Goal: Transaction & Acquisition: Obtain resource

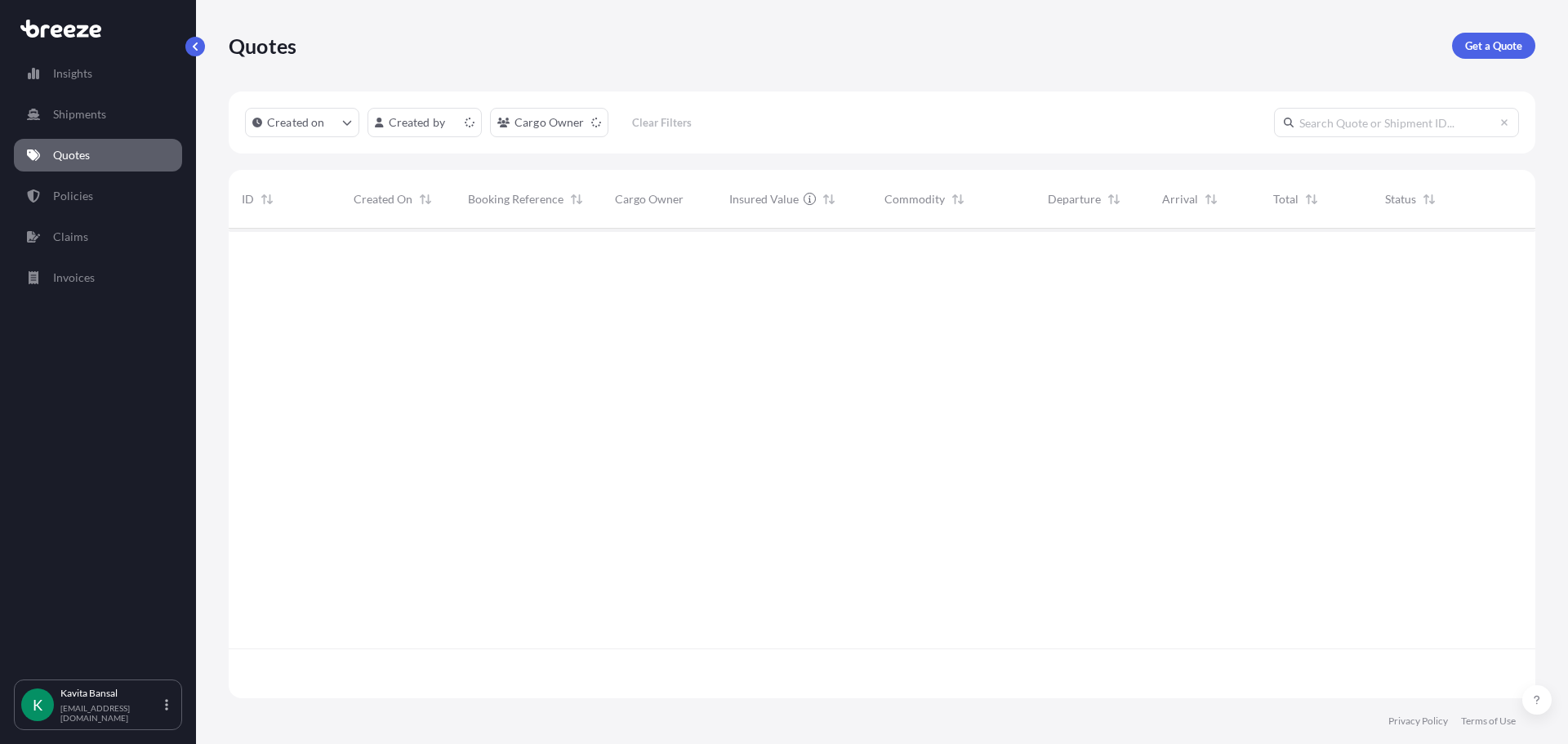
scroll to position [466, 1294]
click at [1451, 39] on div "Quotes Get a Quote" at bounding box center [881, 46] width 1306 height 26
click at [1469, 48] on p "Get a Quote" at bounding box center [1493, 46] width 57 height 16
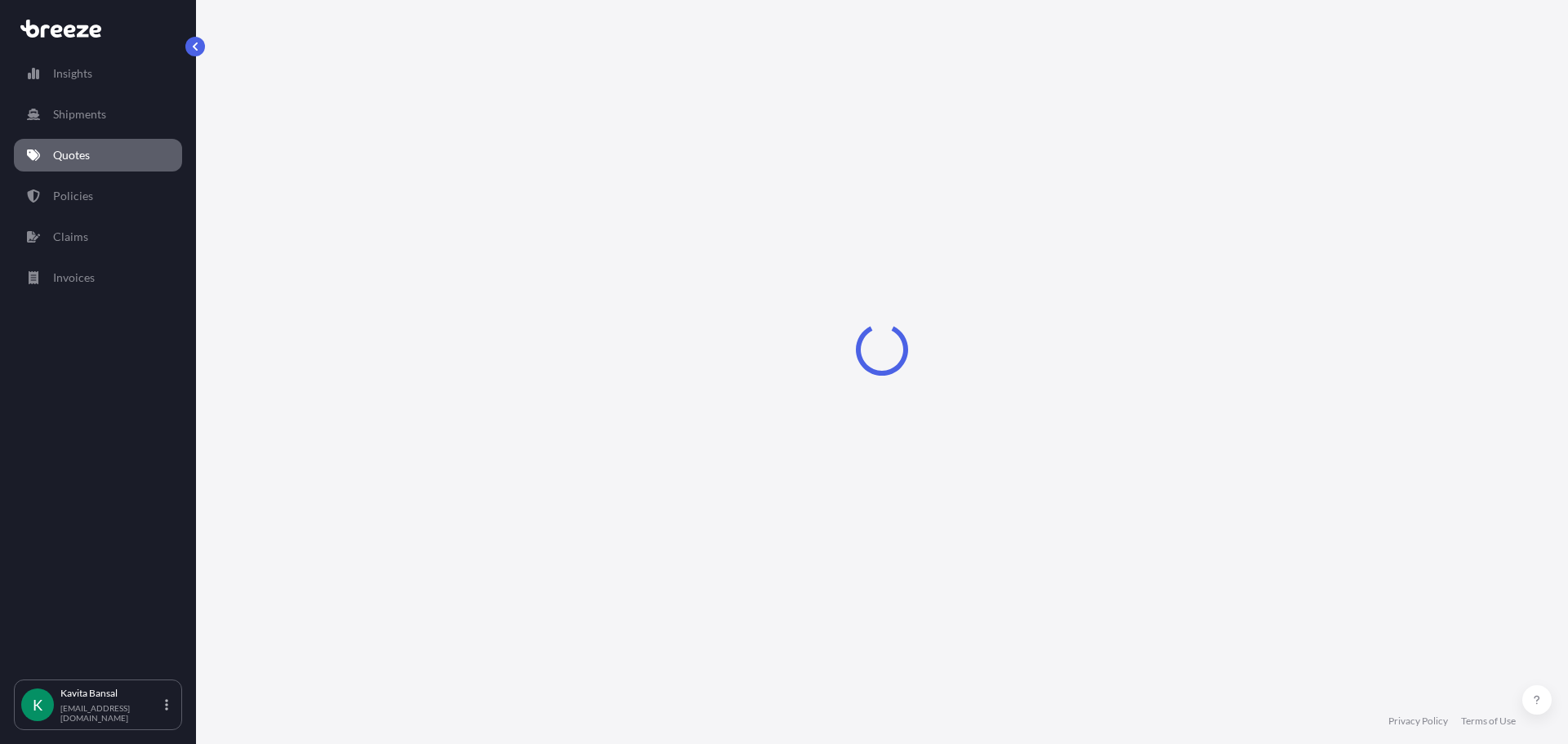
select select "Sea"
select select "1"
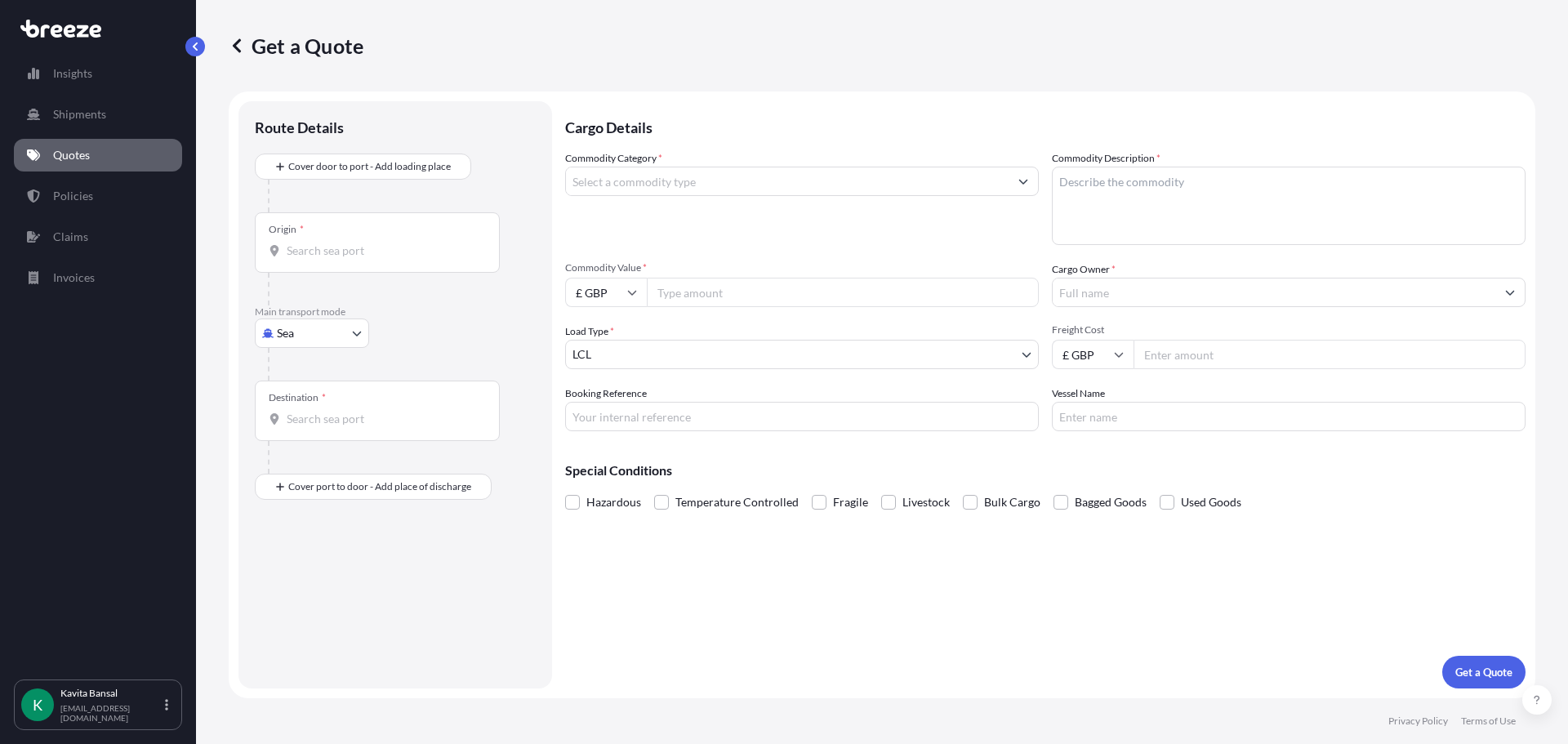
click at [319, 309] on p "Main transport mode" at bounding box center [395, 312] width 281 height 13
click at [315, 317] on p "Main transport mode" at bounding box center [395, 312] width 281 height 13
click at [315, 322] on body "Insights Shipments Quotes Policies Claims Invoices K [PERSON_NAME] [EMAIL_ADDRE…" at bounding box center [784, 372] width 1568 height 744
click at [322, 426] on div "Road" at bounding box center [311, 434] width 101 height 30
select select "Road"
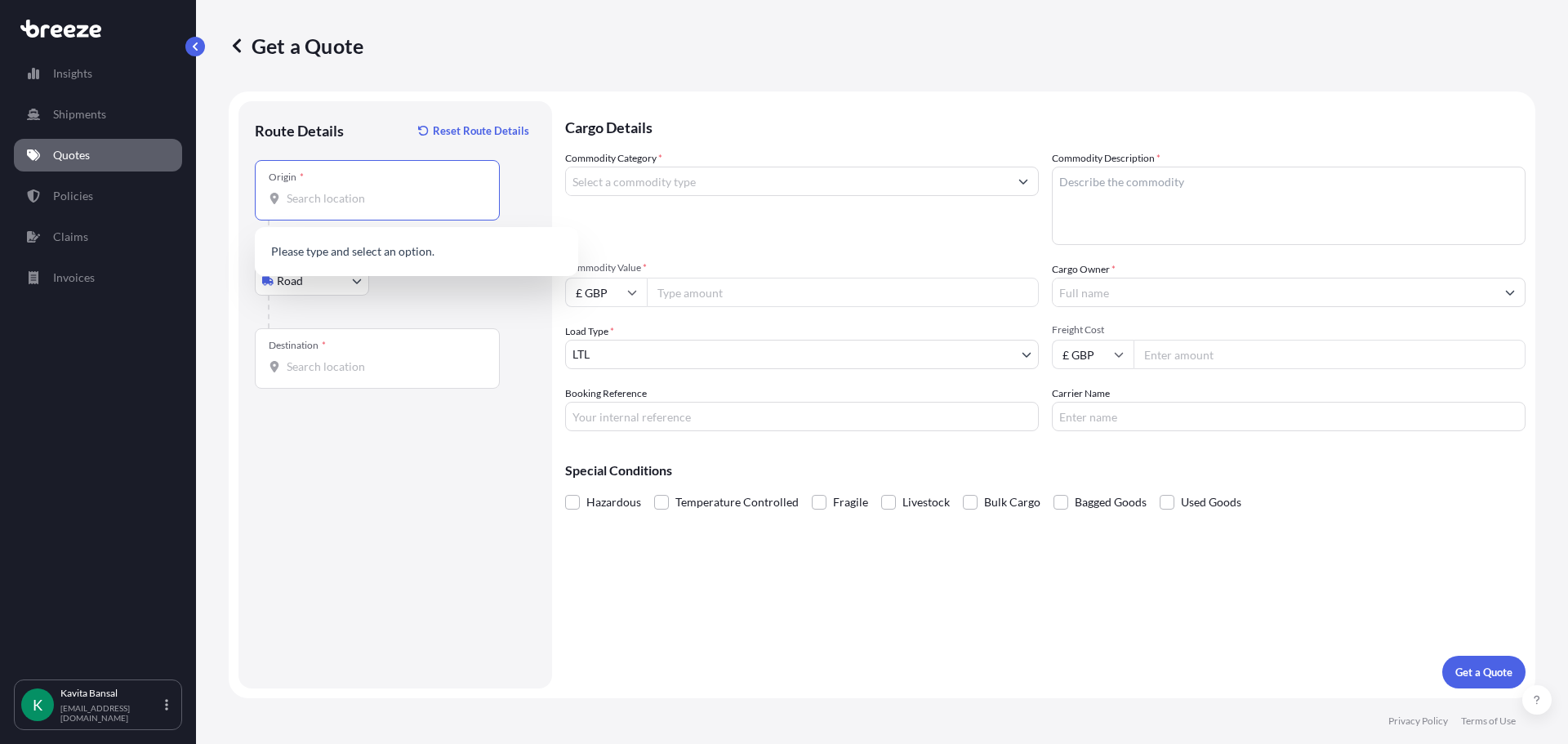
click at [333, 199] on input "Origin *" at bounding box center [383, 199] width 193 height 16
click at [375, 257] on span "Worcester WR3 8YB, [GEOGRAPHIC_DATA]" at bounding box center [424, 253] width 227 height 16
type input "Worcester WR3 8YB, [GEOGRAPHIC_DATA]"
click at [346, 371] on input "Destination *" at bounding box center [383, 367] width 193 height 16
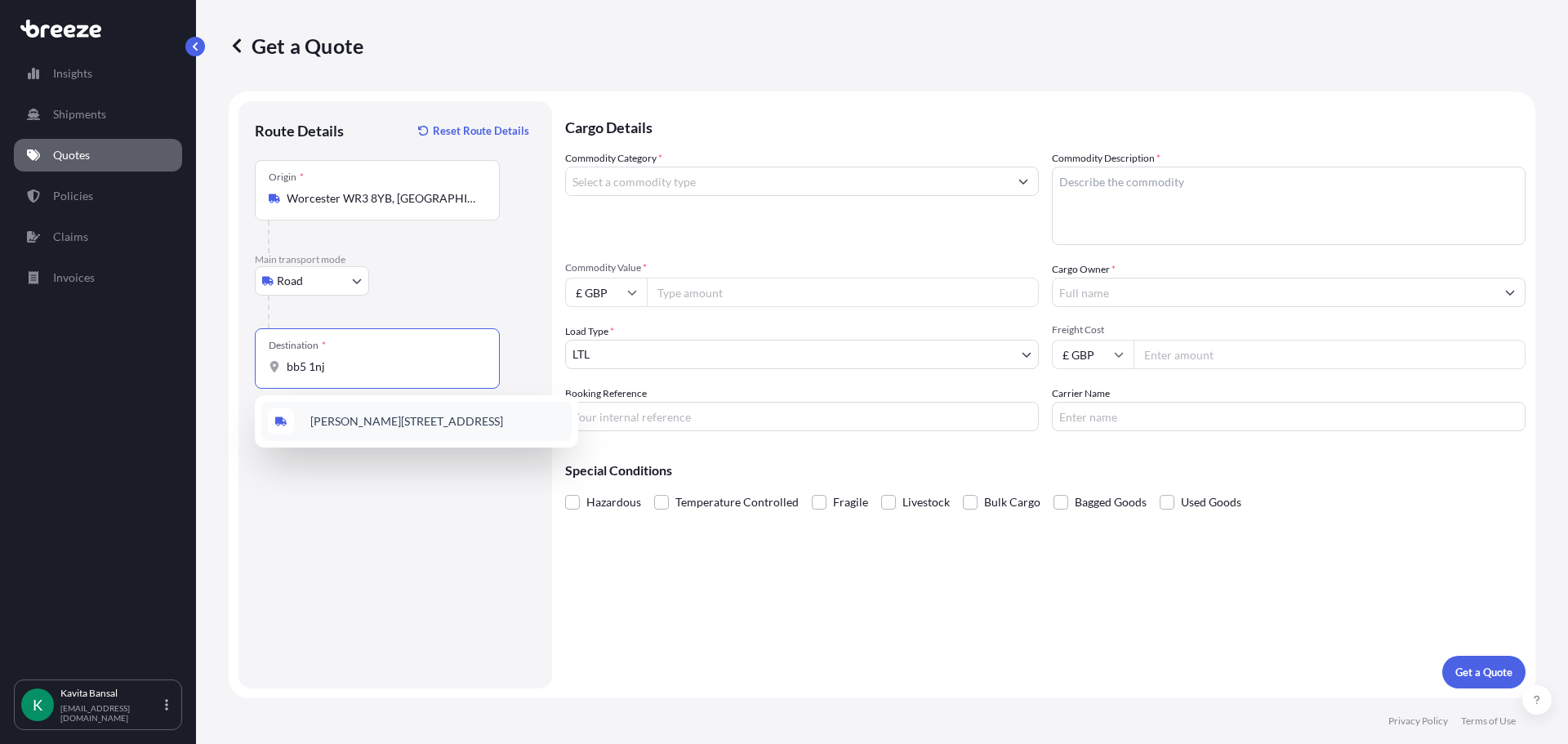
click at [389, 423] on span "[PERSON_NAME][STREET_ADDRESS]" at bounding box center [406, 421] width 193 height 16
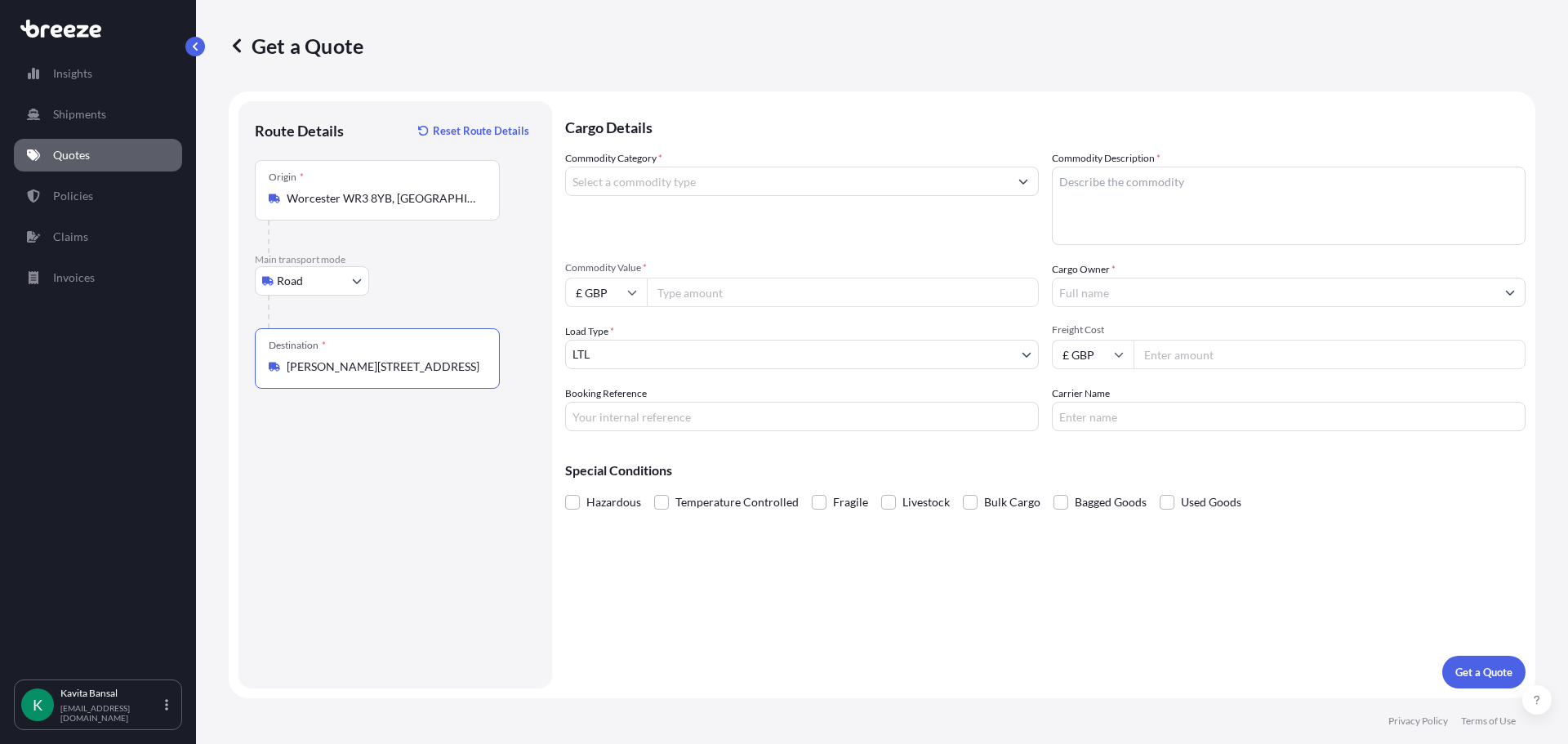
type input "[PERSON_NAME][STREET_ADDRESS]"
click at [660, 184] on input "Commodity Category *" at bounding box center [786, 181] width 442 height 30
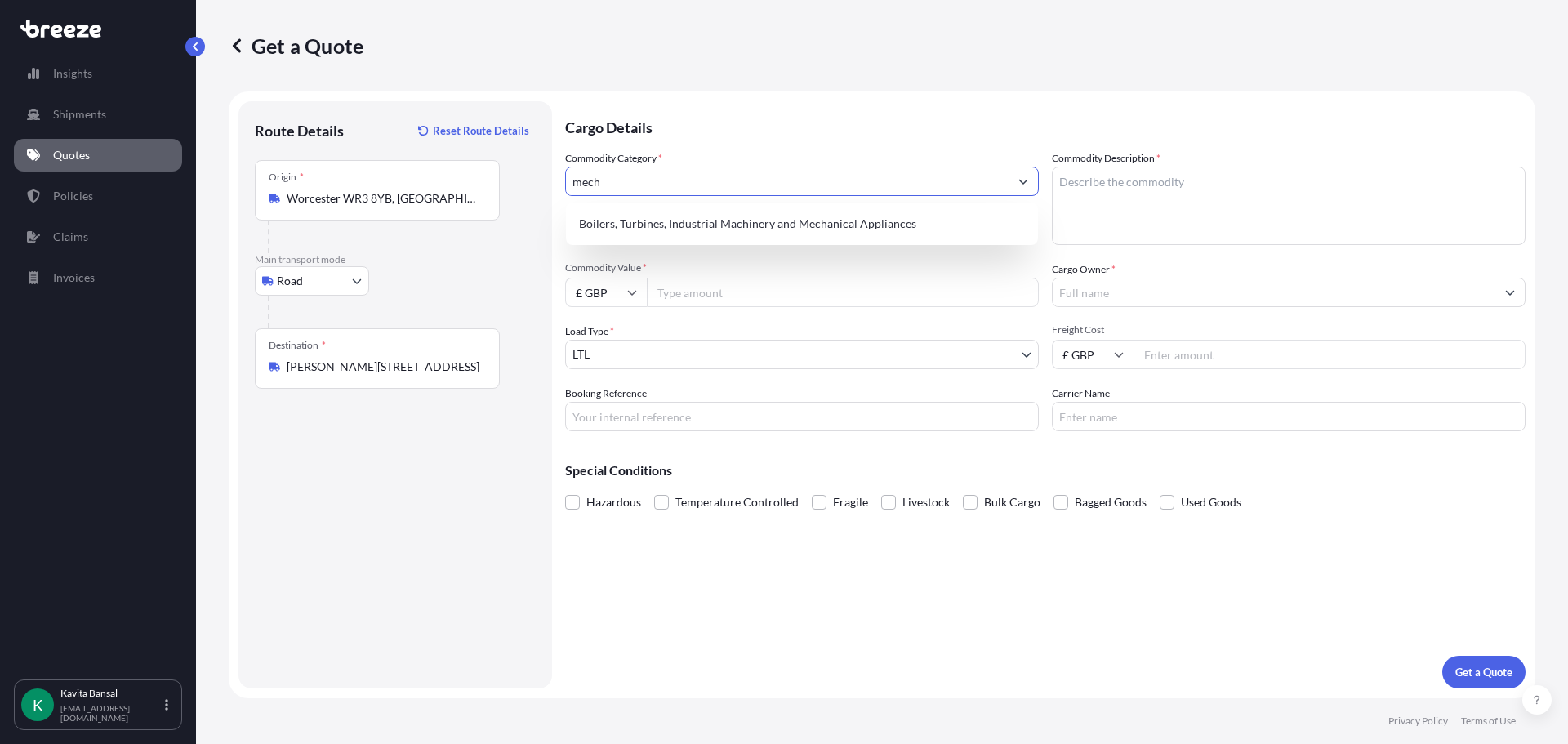
click at [786, 218] on div "Boilers, Turbines, Industrial Machinery and Mechanical Appliances" at bounding box center [801, 224] width 472 height 43
type input "Boilers, Turbines, Industrial Machinery and Mechanical Appliances"
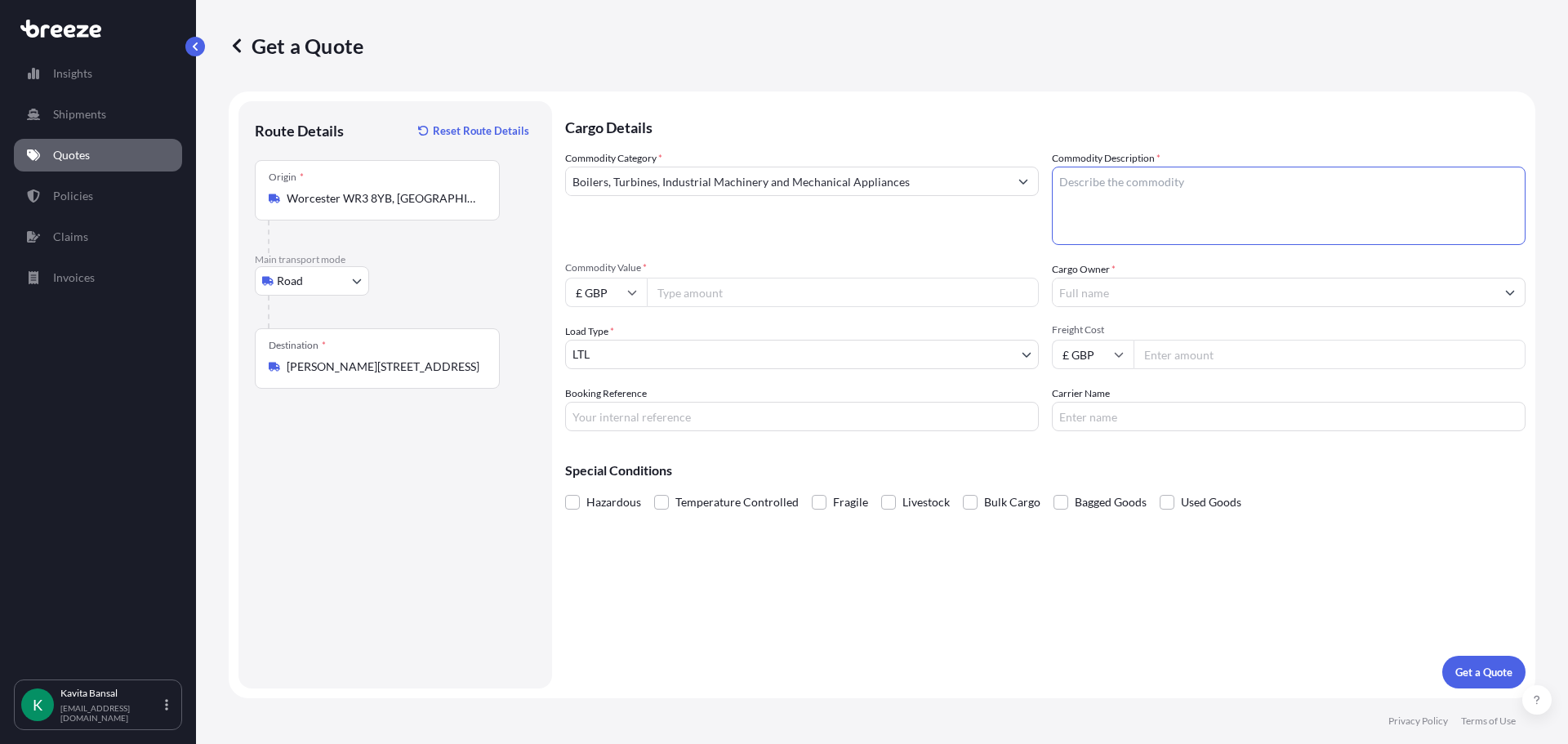
drag, startPoint x: 1212, startPoint y: 214, endPoint x: 1215, endPoint y: 206, distance: 8.5
click at [1212, 216] on textarea "Commodity Description *" at bounding box center [1288, 205] width 474 height 78
click at [1075, 231] on div "Commodity Category * Boilers, Turbines, Industrial Machinery and Mechanical App…" at bounding box center [1045, 291] width 961 height 281
click at [1163, 207] on textarea "Commodity Description *" at bounding box center [1288, 205] width 474 height 78
paste textarea "Quadra Solutions [PERSON_NAME] House [STREET_ADDRESS][PERSON_NAME]"
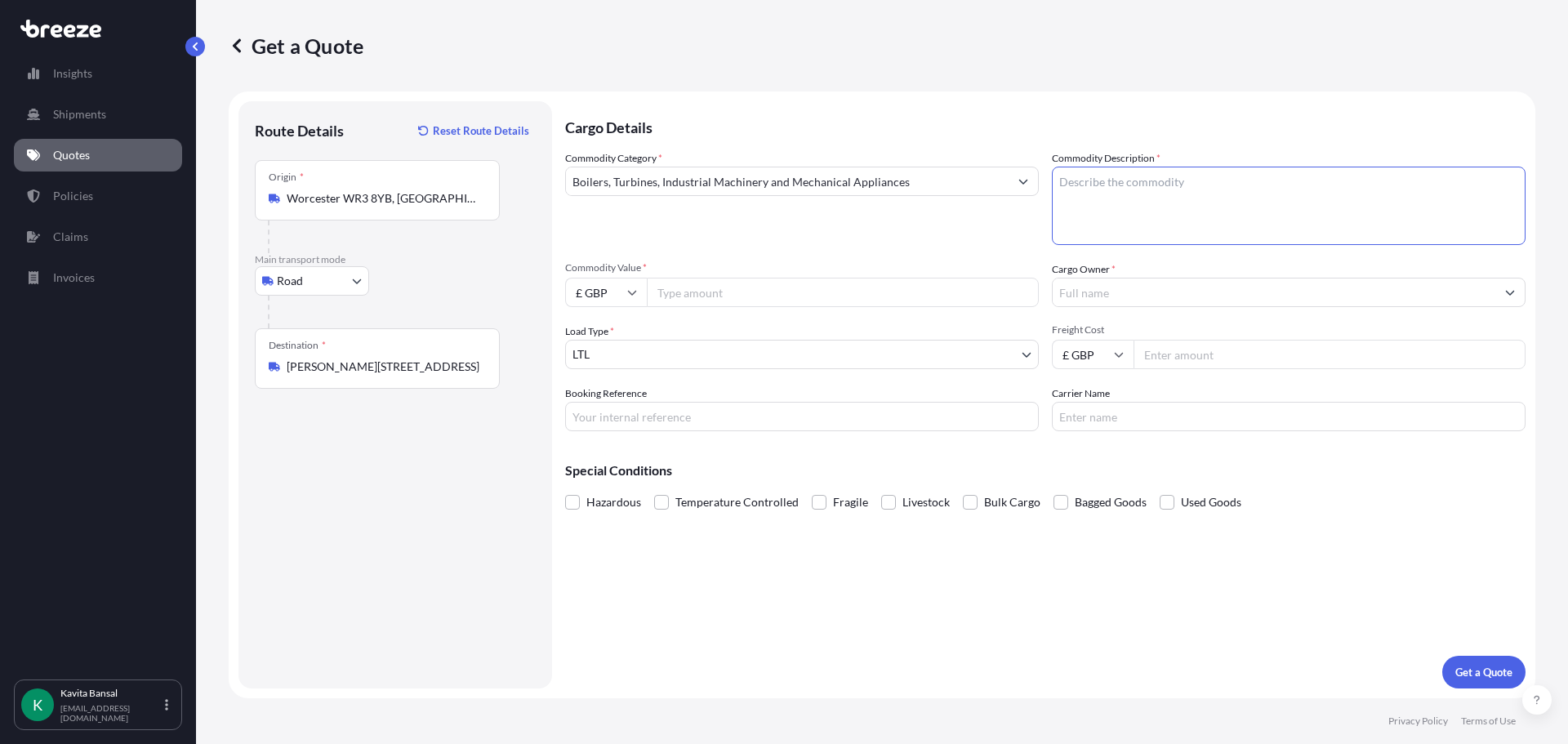
type textarea "Quadra Solutions [PERSON_NAME] House [STREET_ADDRESS][PERSON_NAME]"
drag, startPoint x: 1176, startPoint y: 222, endPoint x: 1023, endPoint y: 109, distance: 190.2
click at [1023, 109] on div "Cargo Details Commodity Category * Boilers, Turbines, Industrial Machinery and …" at bounding box center [1045, 394] width 961 height 587
click at [1156, 211] on textarea "Commodity Description *" at bounding box center [1288, 205] width 474 height 78
paste textarea "2x pcb’s"
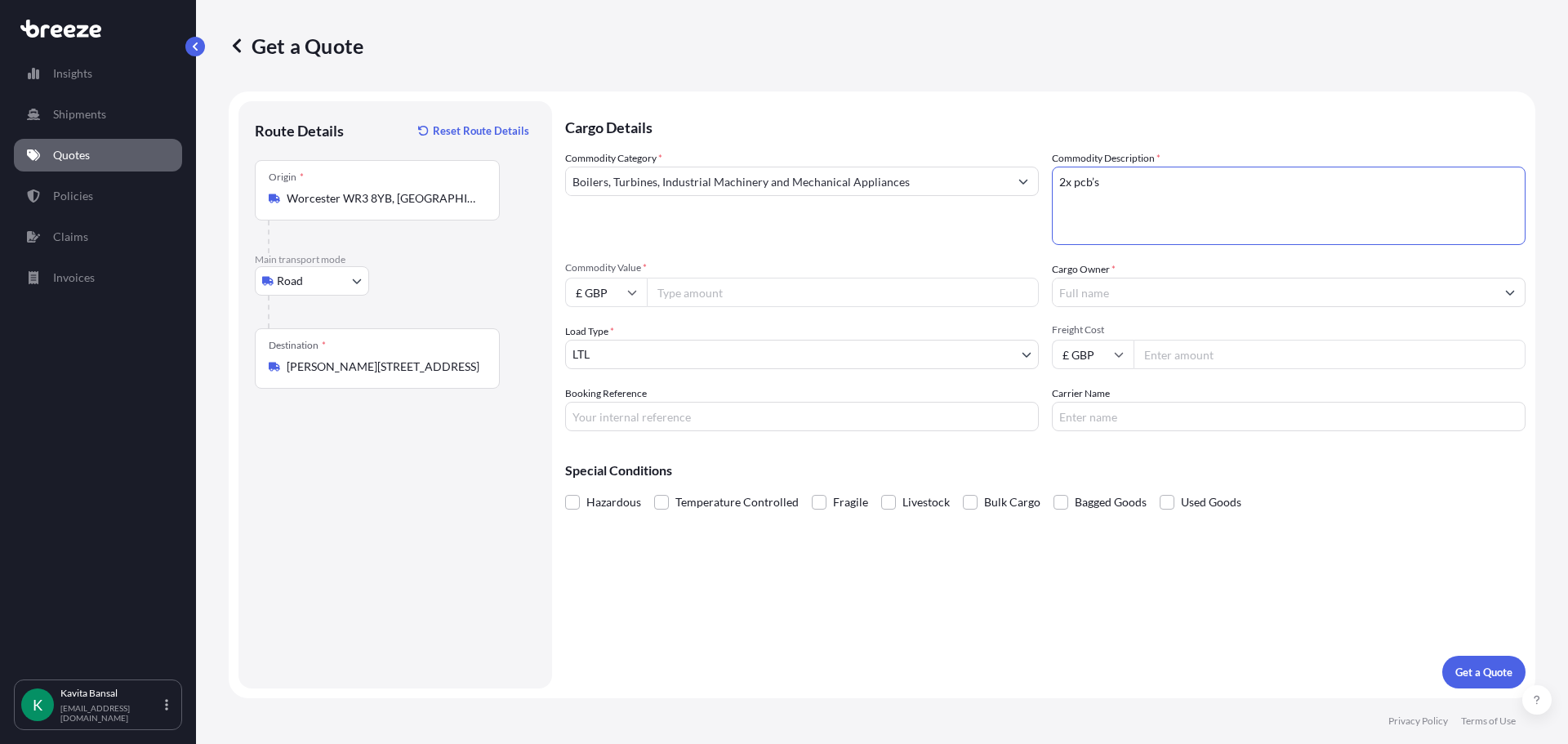
type textarea "2x pcb’s"
click at [654, 286] on input "Commodity Value *" at bounding box center [842, 292] width 392 height 30
type input "6500"
click at [1145, 296] on input "Cargo Owner *" at bounding box center [1273, 292] width 442 height 30
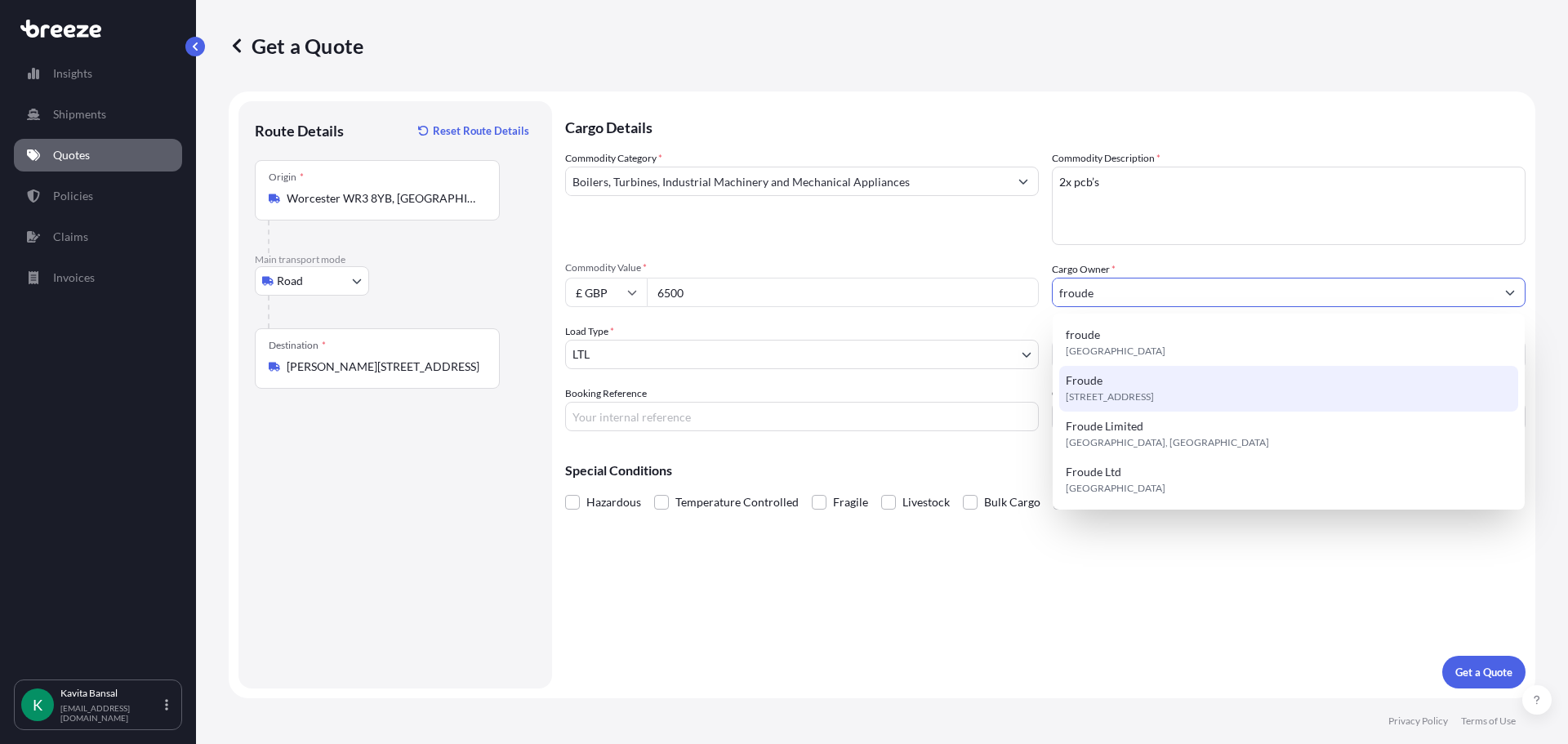
click at [1131, 376] on div "[STREET_ADDRESS]" at bounding box center [1288, 389] width 459 height 46
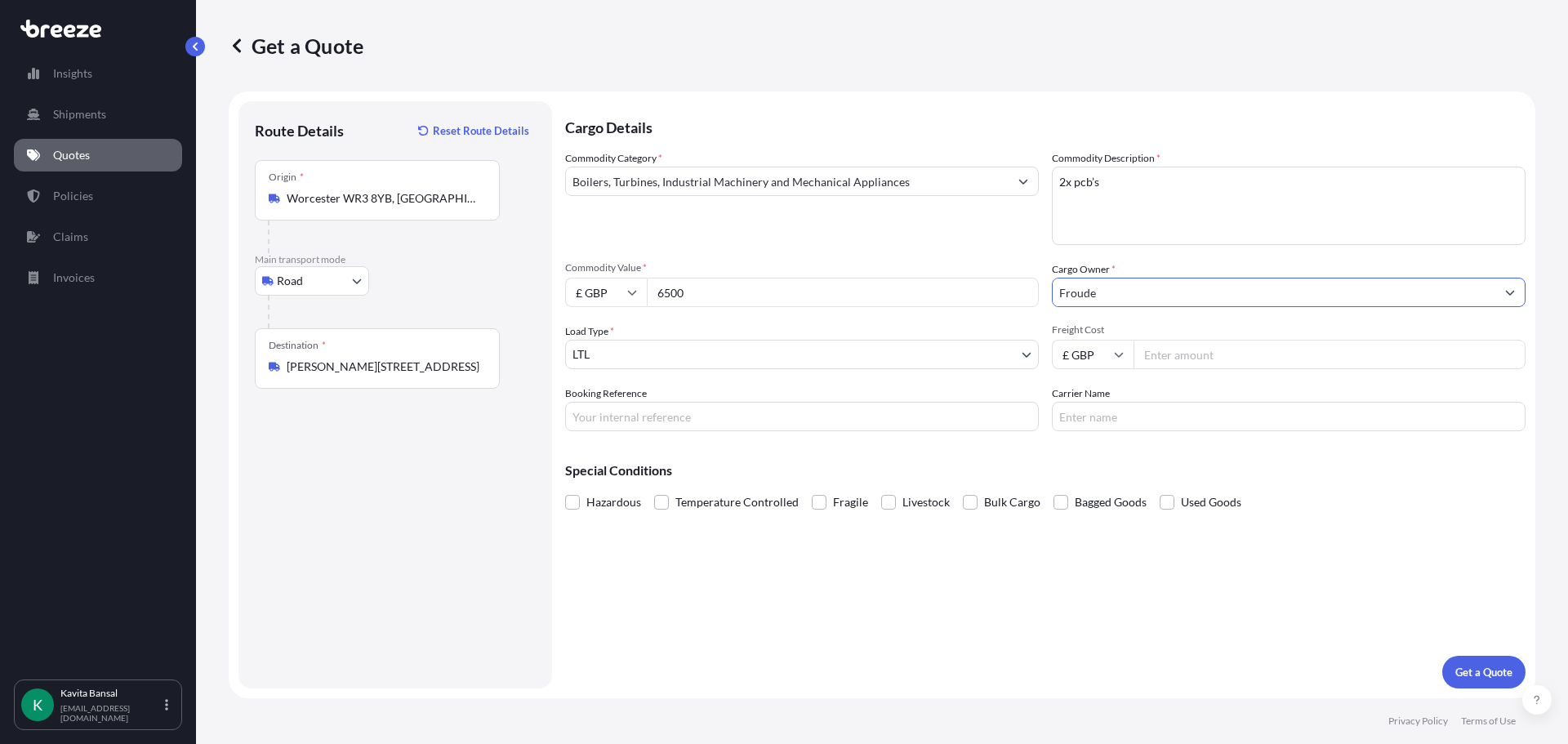
type input "Froude"
click at [1291, 350] on input "Freight Cost" at bounding box center [1329, 355] width 392 height 30
type input "6"
type input "50"
click at [825, 433] on div "Cargo Details Commodity Category * Boilers, Turbines, Industrial Machinery and …" at bounding box center [1045, 394] width 961 height 587
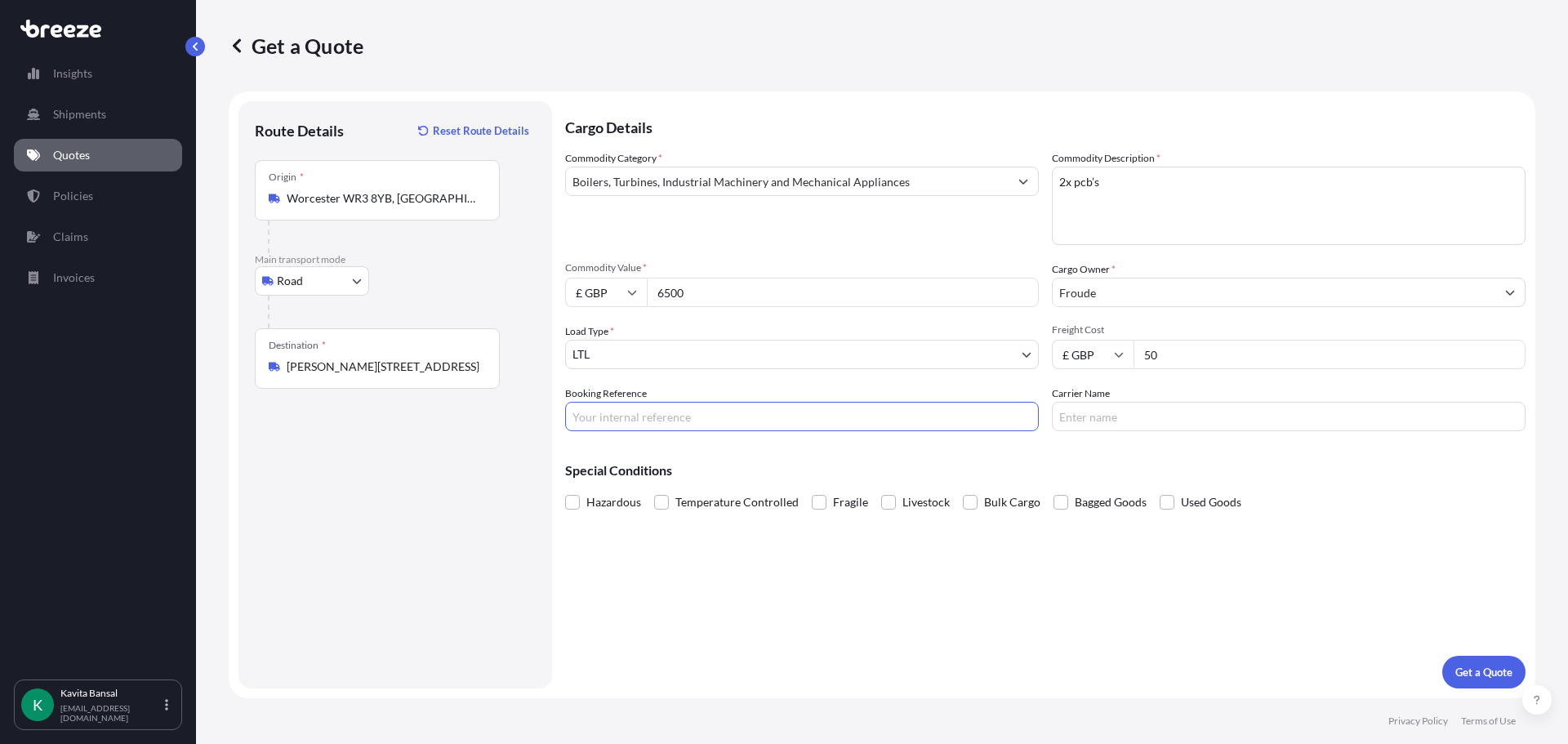
click at [825, 429] on input "Booking Reference" at bounding box center [801, 416] width 474 height 30
type input "Q24448"
click at [1456, 665] on button "Get a Quote" at bounding box center [1483, 673] width 83 height 33
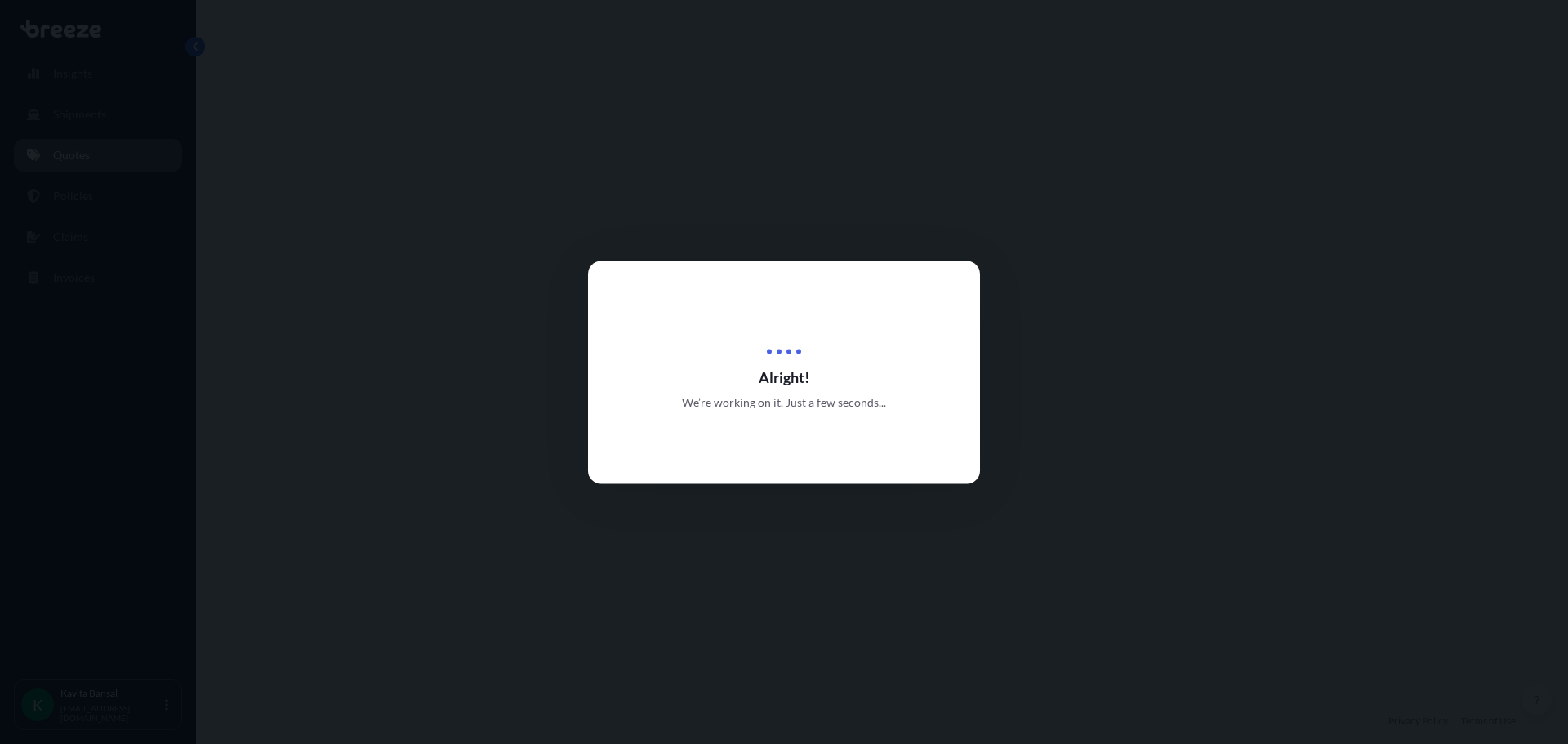
select select "Road"
select select "1"
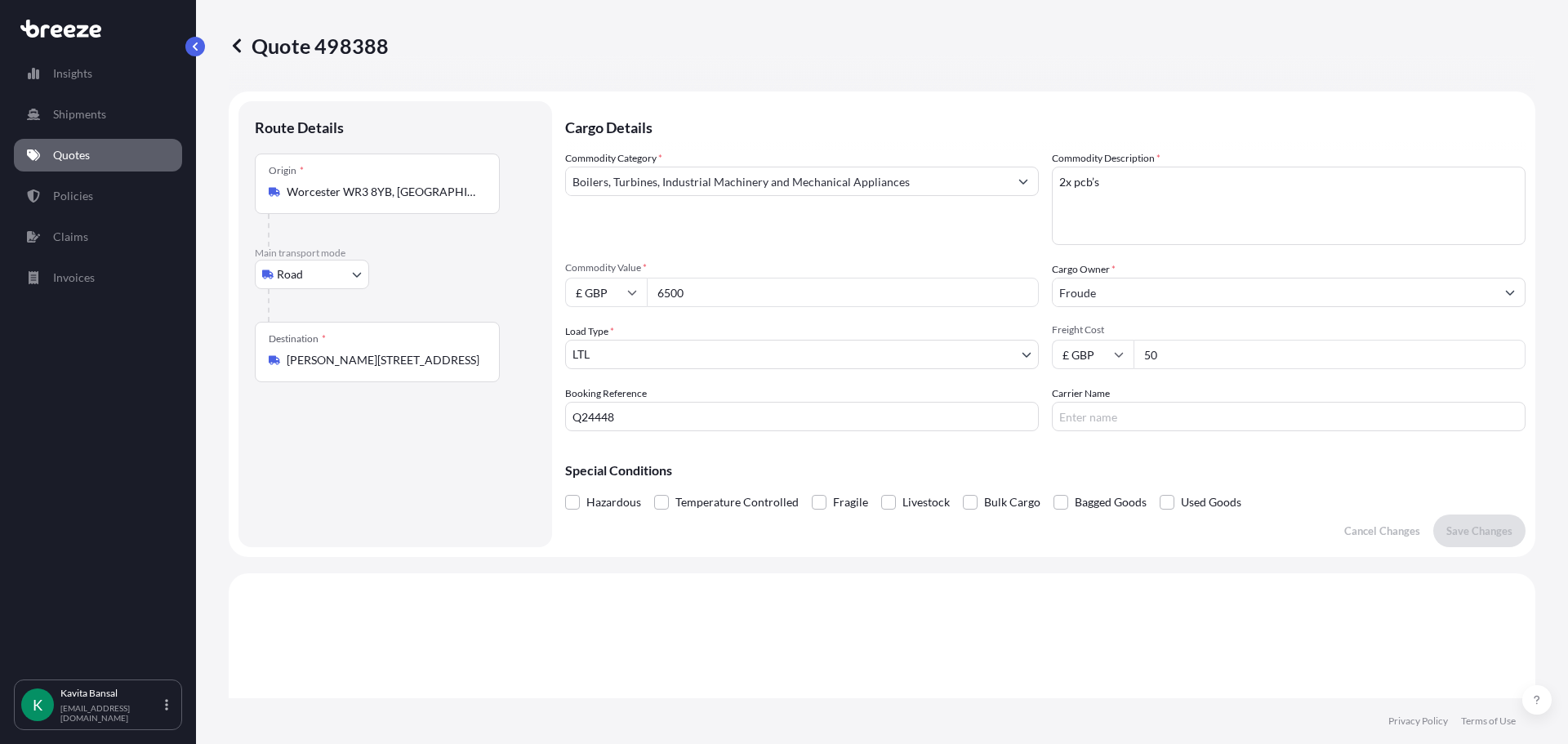
click at [756, 241] on div "Commodity Category * Boilers, Turbines, Industrial Machinery and Mechanical App…" at bounding box center [801, 197] width 474 height 94
